Goal: Task Accomplishment & Management: Complete application form

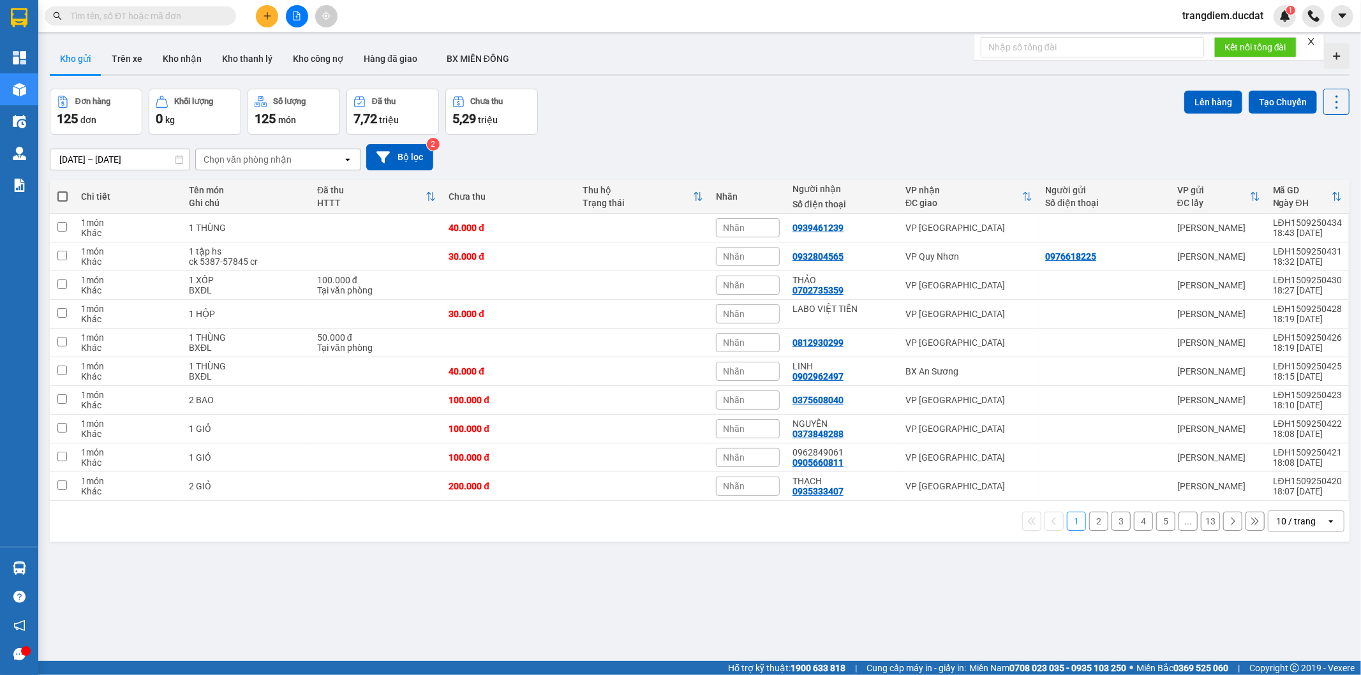
click at [201, 14] on input "text" at bounding box center [145, 16] width 151 height 14
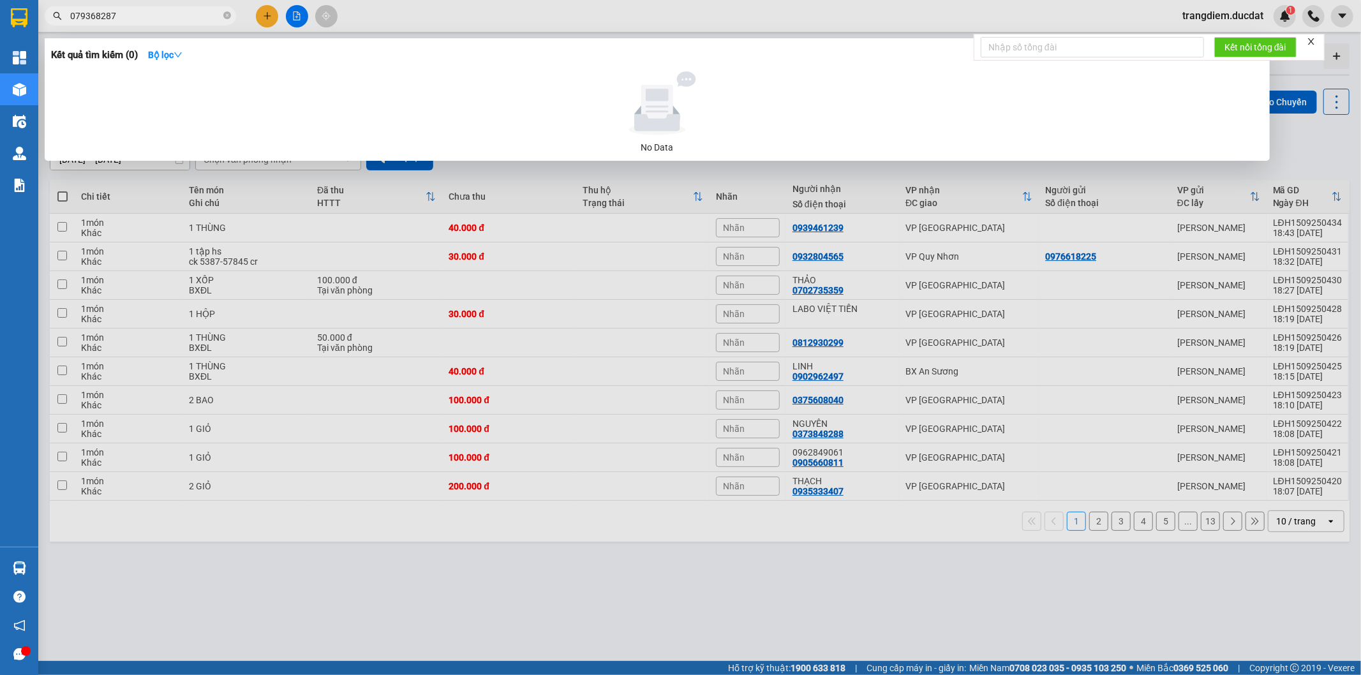
type input "0793682879"
drag, startPoint x: 224, startPoint y: 16, endPoint x: 192, endPoint y: 17, distance: 31.9
click at [223, 16] on icon "close-circle" at bounding box center [227, 15] width 8 height 8
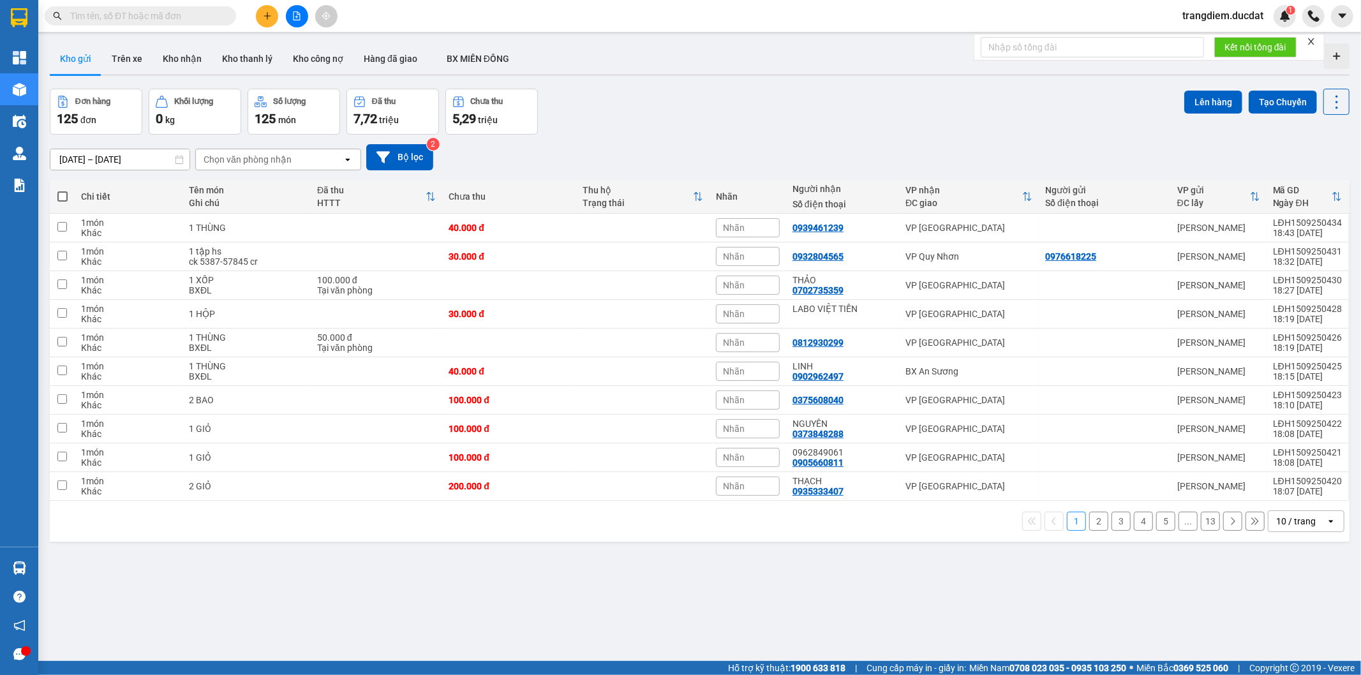
click at [158, 15] on input "text" at bounding box center [145, 16] width 151 height 14
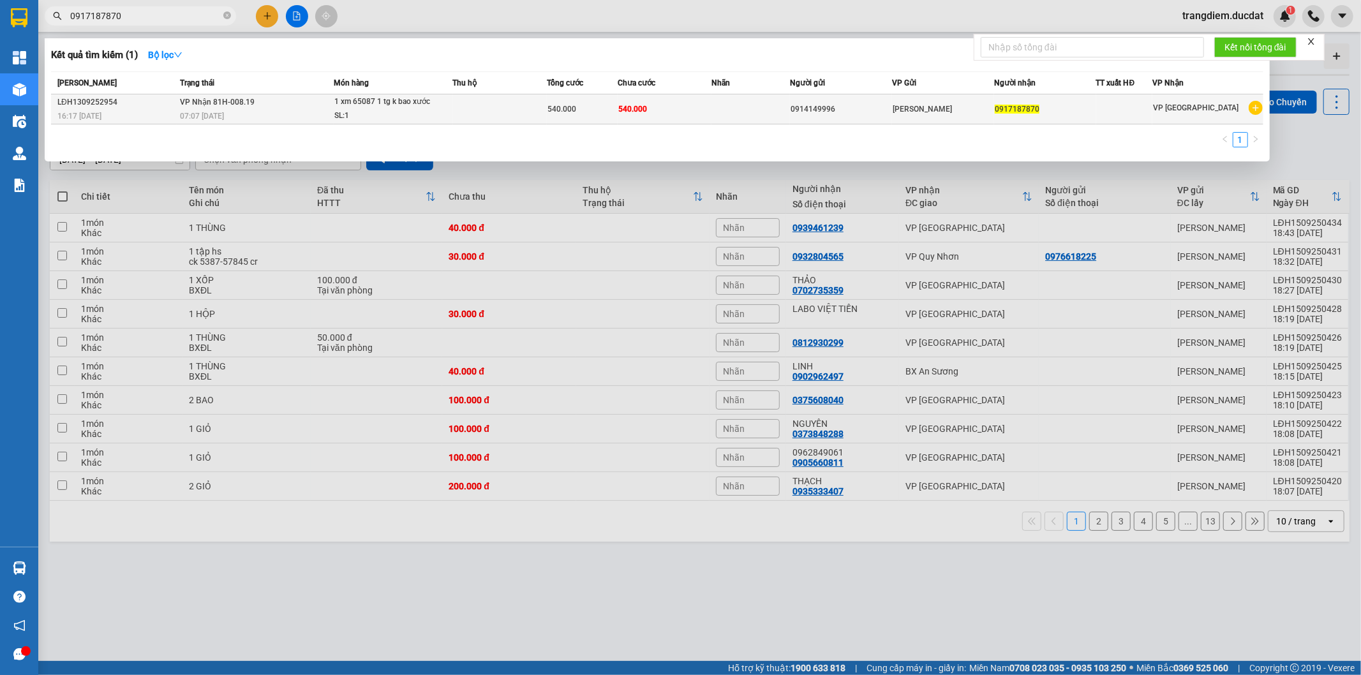
type input "0917187870"
click at [707, 117] on td "540.000" at bounding box center [665, 109] width 94 height 30
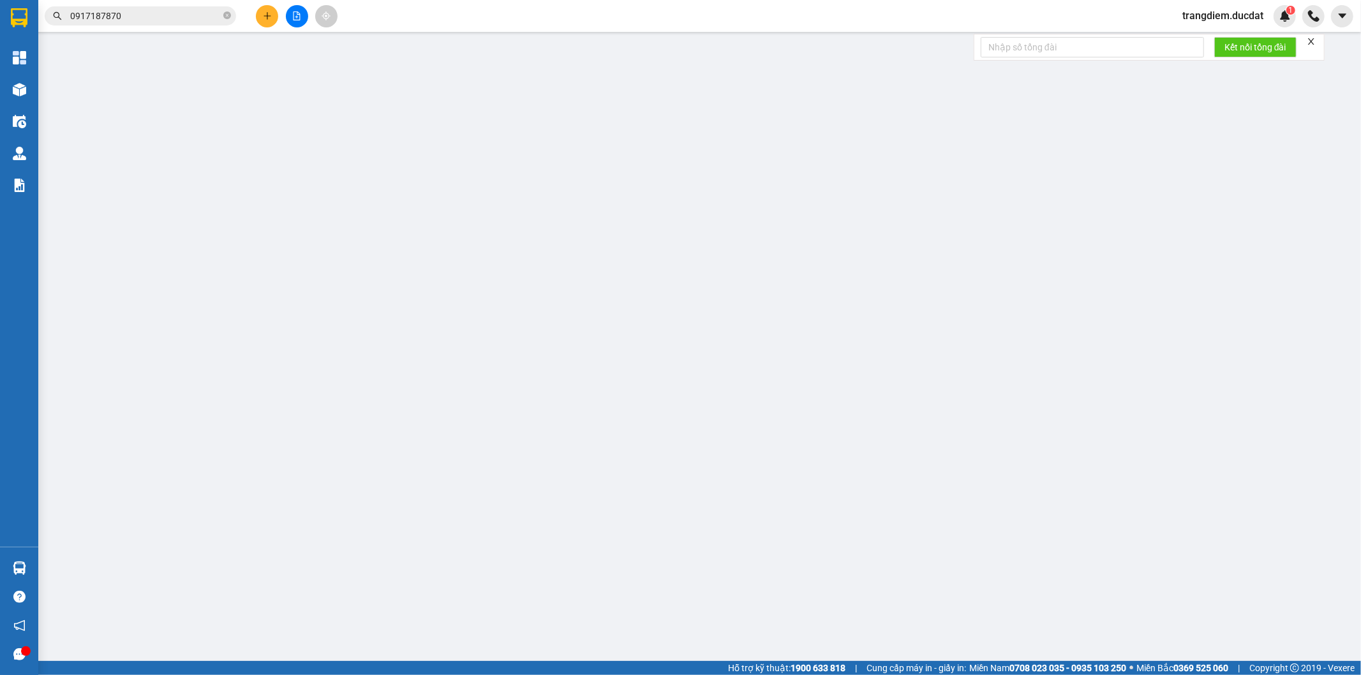
type input "0914149996"
type input "0917187870"
type input "540.000"
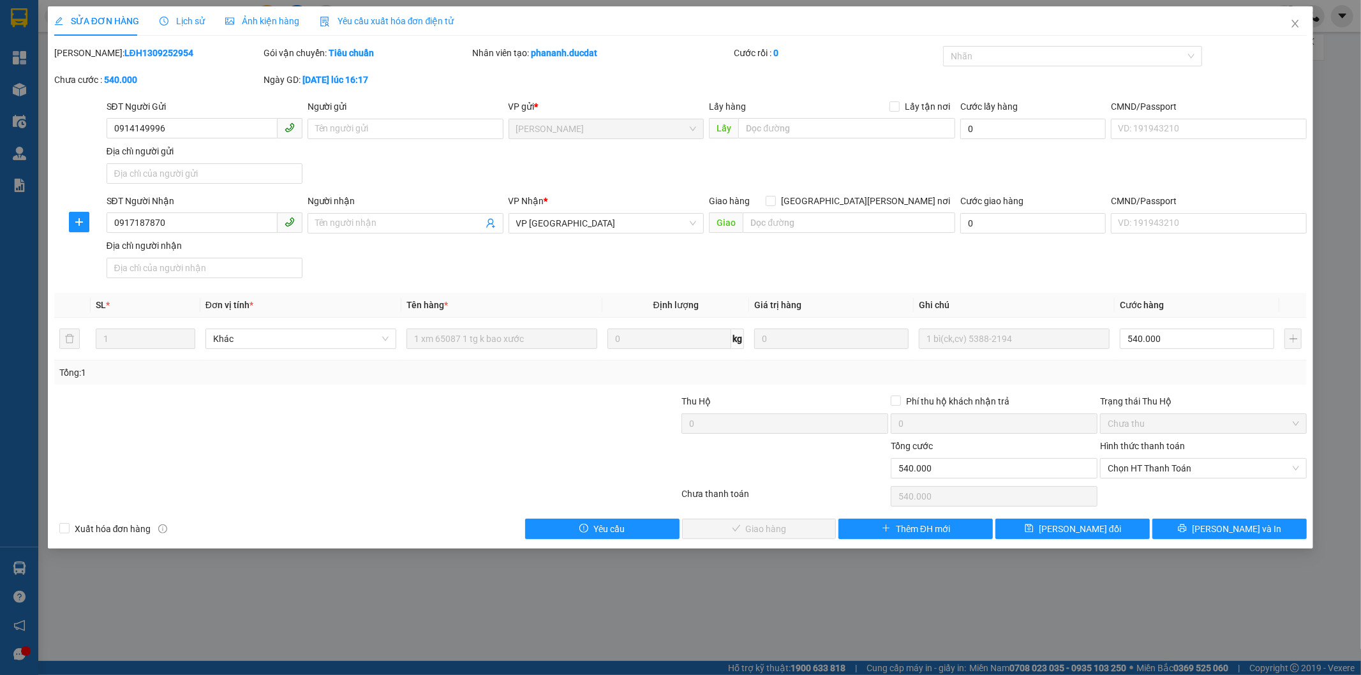
click at [595, 82] on div "[PERSON_NAME]: LĐH1309252954 Gói vận chuyển: [PERSON_NAME] [PERSON_NAME] tạo: p…" at bounding box center [680, 73] width 1255 height 54
drag, startPoint x: 432, startPoint y: 467, endPoint x: 429, endPoint y: 461, distance: 6.6
click at [432, 467] on div at bounding box center [262, 461] width 418 height 45
click at [489, 474] on div at bounding box center [575, 461] width 209 height 45
click at [489, 498] on div at bounding box center [367, 497] width 628 height 26
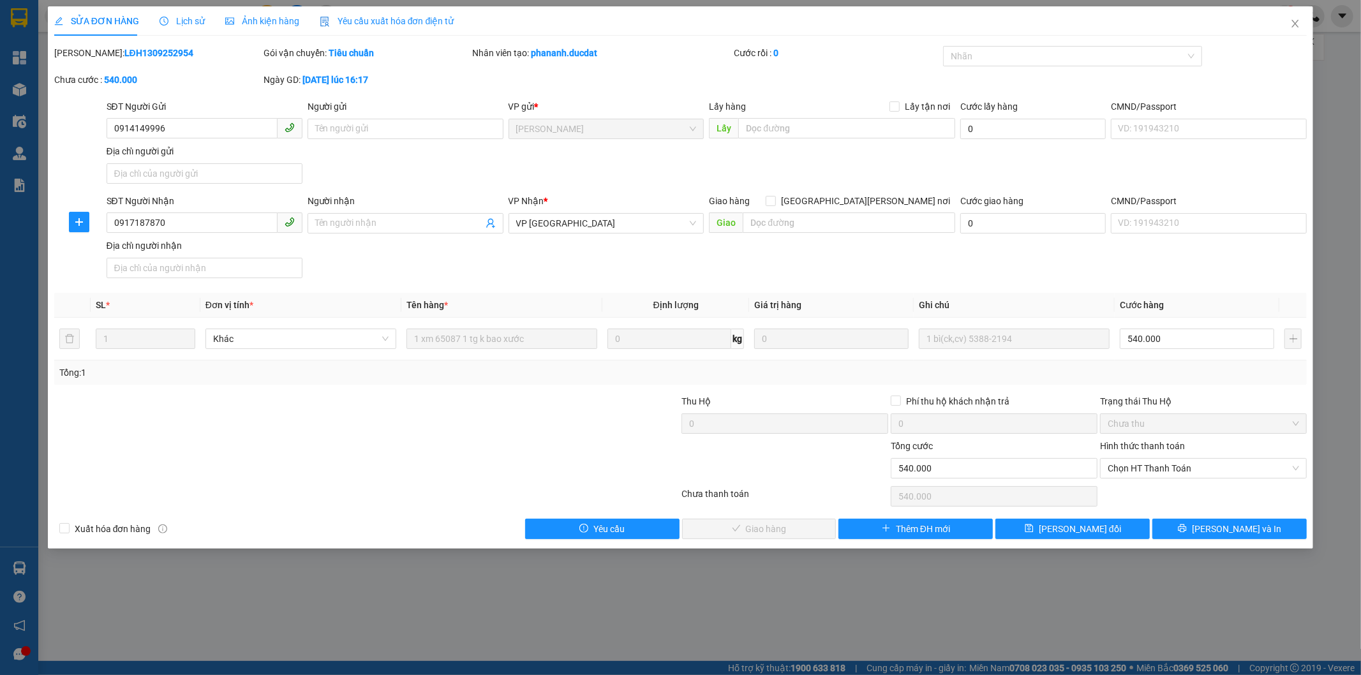
click at [481, 500] on div at bounding box center [367, 497] width 628 height 26
click at [346, 463] on div at bounding box center [262, 461] width 418 height 45
click at [471, 435] on div at bounding box center [575, 416] width 209 height 45
click at [385, 463] on div at bounding box center [262, 461] width 418 height 45
click at [575, 431] on div at bounding box center [575, 416] width 209 height 45
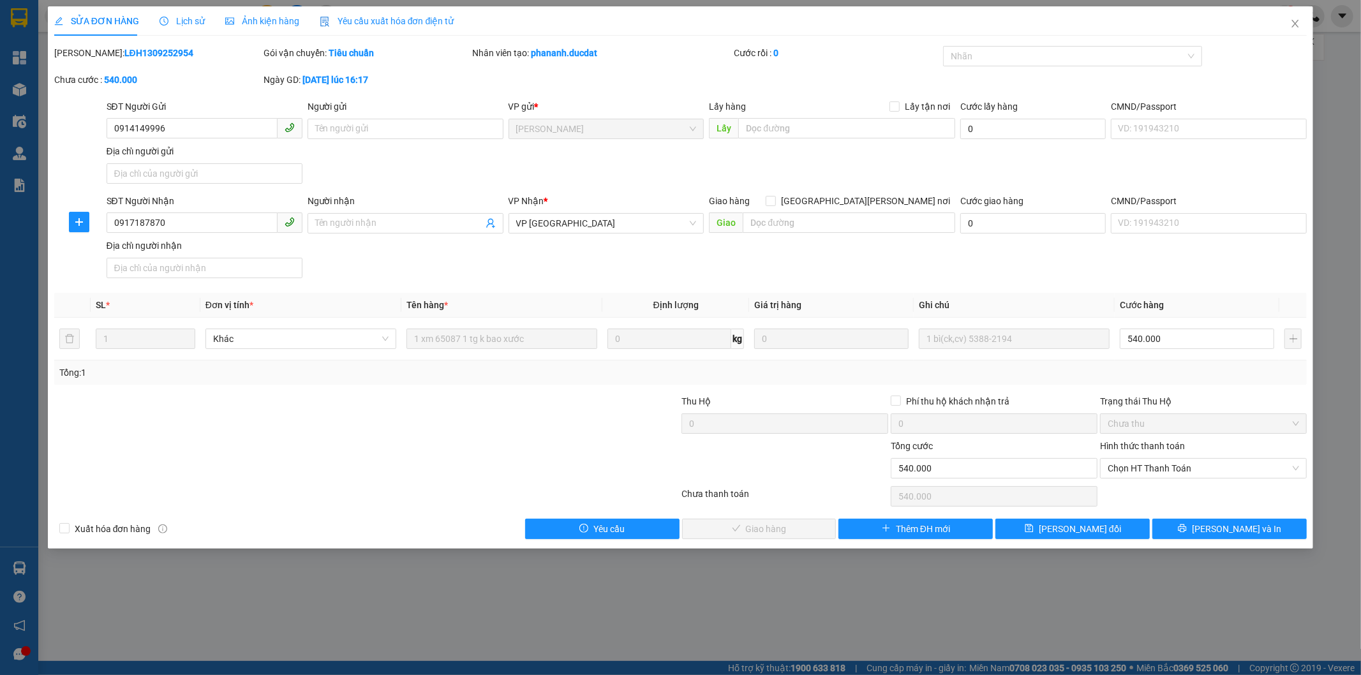
click at [403, 399] on div at bounding box center [262, 416] width 418 height 45
click at [317, 435] on div at bounding box center [262, 416] width 418 height 45
click at [334, 170] on div "SĐT Người Gửi 0914149996 Người gửi Tên người gửi VP gửi * [PERSON_NAME] hàng Lấ…" at bounding box center [707, 144] width 1206 height 89
click at [384, 170] on div "SĐT Người Gửi 0914149996 Người gửi Tên người gửi VP gửi * [PERSON_NAME] hàng Lấ…" at bounding box center [707, 144] width 1206 height 89
click at [358, 429] on div at bounding box center [262, 416] width 418 height 45
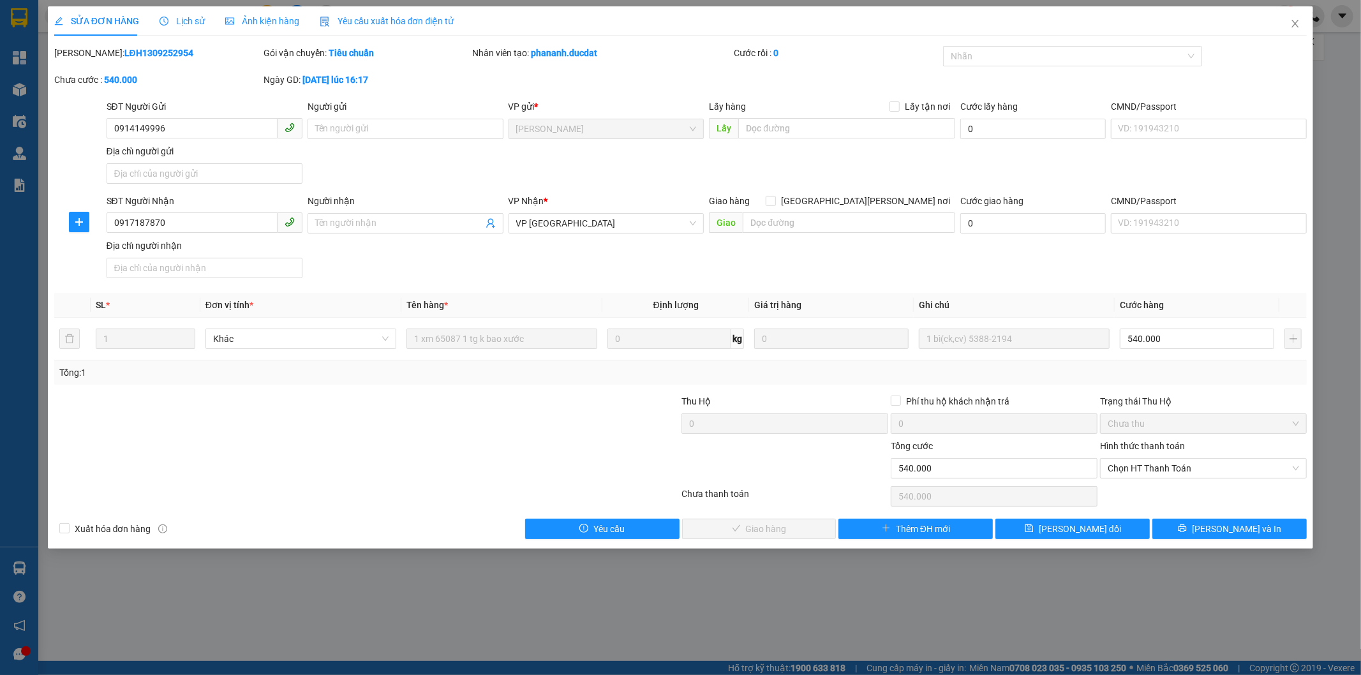
click at [384, 469] on div at bounding box center [262, 461] width 418 height 45
click at [468, 189] on form "SĐT Người Gửi 0914149996 Người gửi Tên người gửi VP gửi * [PERSON_NAME] hàng Lấ…" at bounding box center [680, 192] width 1253 height 184
